Goal: Navigation & Orientation: Find specific page/section

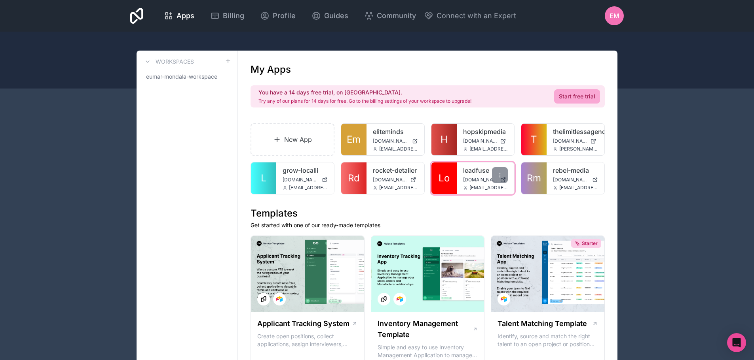
click at [447, 187] on link "Lo" at bounding box center [443, 179] width 25 height 32
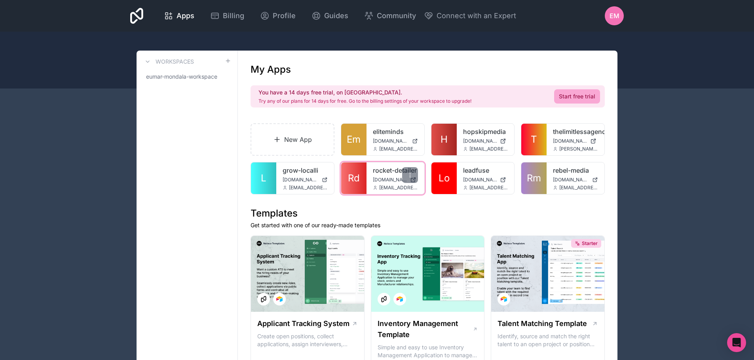
click at [363, 171] on link "Rd" at bounding box center [353, 179] width 25 height 32
